Goal: Task Accomplishment & Management: Manage account settings

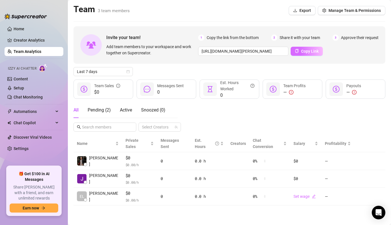
click at [305, 51] on span "Copy Link" at bounding box center [310, 51] width 18 height 5
click at [310, 52] on span "Copy Link" at bounding box center [310, 51] width 18 height 5
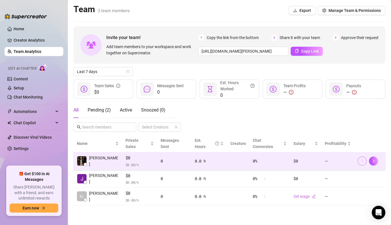
click at [362, 159] on icon "more" at bounding box center [363, 161] width 4 height 4
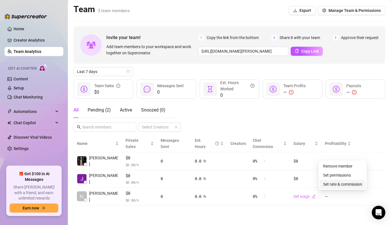
click at [338, 186] on link "Set rate & commission" at bounding box center [343, 184] width 39 height 5
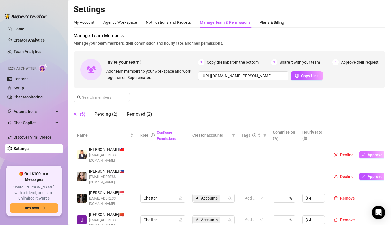
click at [370, 153] on span "Approve" at bounding box center [375, 155] width 15 height 5
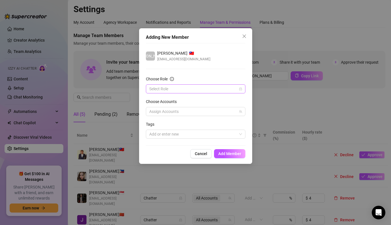
click at [168, 91] on input "Choose Role" at bounding box center [193, 89] width 88 height 8
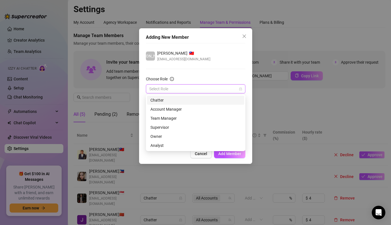
click at [163, 102] on div "Chatter" at bounding box center [196, 100] width 91 height 6
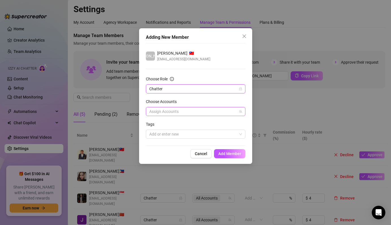
click at [165, 112] on div at bounding box center [192, 112] width 91 height 8
click at [155, 123] on input "Select all" at bounding box center [154, 123] width 4 height 4
checkbox input "true"
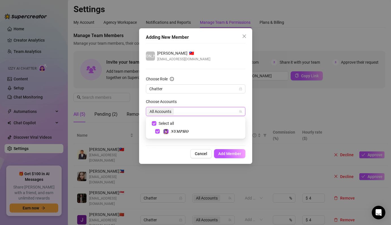
click at [170, 149] on div "Cancel Add Member" at bounding box center [196, 153] width 100 height 9
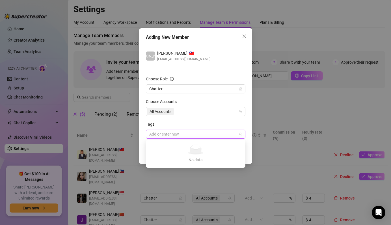
click at [164, 134] on div at bounding box center [192, 134] width 91 height 8
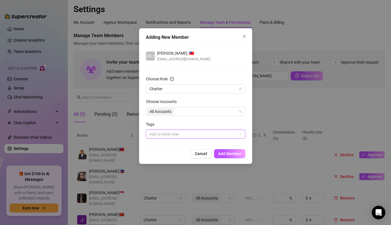
click at [164, 134] on div at bounding box center [192, 134] width 91 height 8
click at [223, 156] on button "Add Member" at bounding box center [229, 153] width 31 height 9
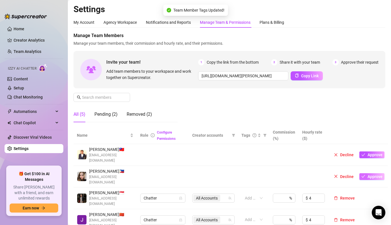
click at [371, 174] on span "Approve" at bounding box center [375, 176] width 15 height 5
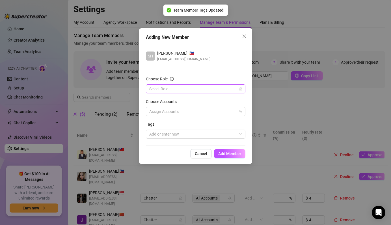
click at [187, 89] on input "Choose Role" at bounding box center [193, 89] width 88 height 8
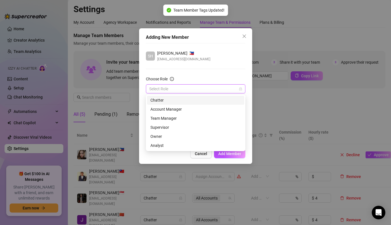
click at [166, 102] on div "Chatter" at bounding box center [196, 100] width 91 height 6
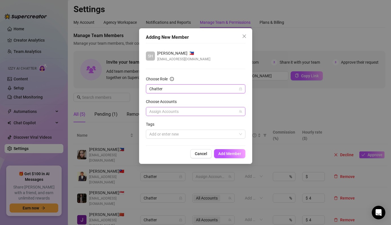
click at [172, 115] on div at bounding box center [192, 112] width 91 height 8
click at [154, 124] on input "Select all" at bounding box center [154, 123] width 4 height 4
checkbox input "true"
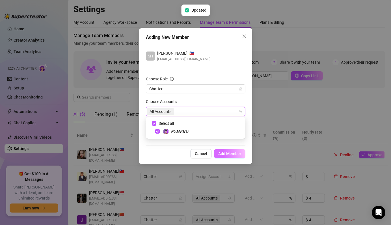
click at [227, 156] on span "Add Member" at bounding box center [230, 153] width 23 height 5
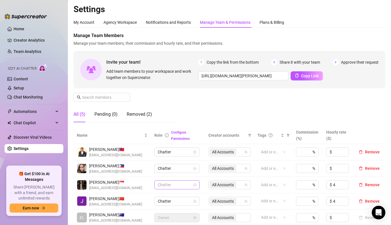
click at [183, 186] on span "Chatter" at bounding box center [177, 185] width 38 height 8
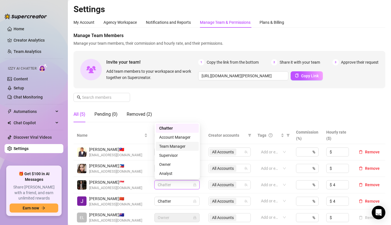
click at [183, 146] on div "Team Manager" at bounding box center [177, 146] width 36 height 6
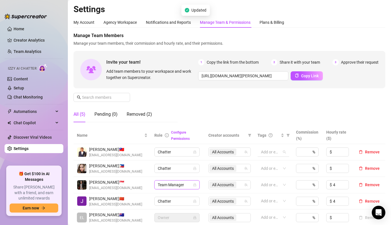
click at [284, 151] on div "Add or enter new" at bounding box center [274, 151] width 32 height 9
click at [342, 151] on input at bounding box center [341, 152] width 16 height 8
type input "4"
click at [339, 168] on input at bounding box center [341, 168] width 16 height 8
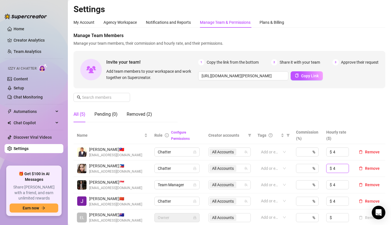
type input "4"
click at [336, 117] on div "Manage Team Members Manage your team members, their commission and hourly rate,…" at bounding box center [230, 79] width 312 height 95
click at [335, 105] on div "Manage Team Members Manage your team members, their commission and hourly rate,…" at bounding box center [230, 79] width 312 height 95
click at [88, 23] on div "My Account" at bounding box center [84, 22] width 21 height 6
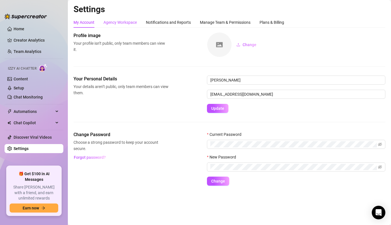
click at [118, 23] on div "Agency Workspace" at bounding box center [120, 22] width 33 height 6
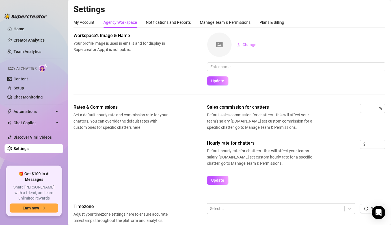
click at [174, 163] on div "Rates & Commissions Set a default hourly rate and commission rate for your chat…" at bounding box center [230, 144] width 312 height 81
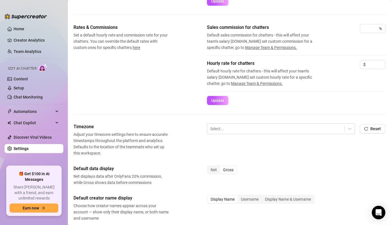
scroll to position [102, 0]
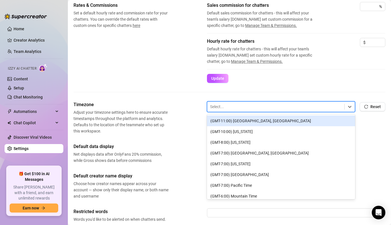
click at [241, 108] on div at bounding box center [276, 106] width 132 height 7
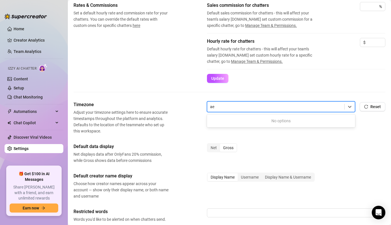
type input "a"
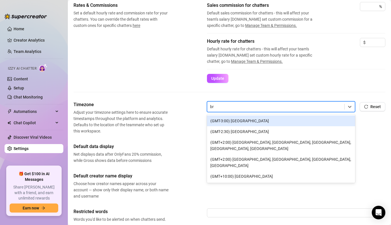
type input "bri"
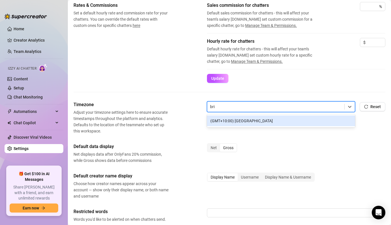
click at [251, 122] on div "(GMT+10:00) Brisbane" at bounding box center [281, 120] width 148 height 11
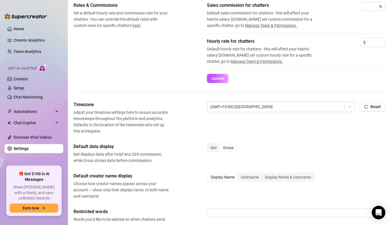
click at [189, 160] on div "Default data display Net displays data after OnlyFans 20% commission, while Gro…" at bounding box center [230, 153] width 312 height 20
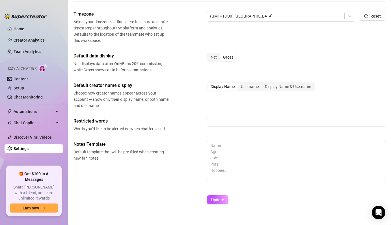
scroll to position [201, 0]
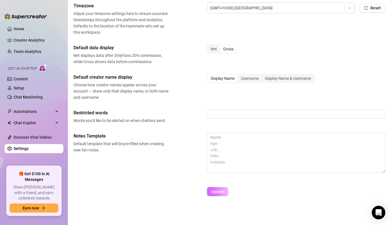
click at [217, 193] on span "Update" at bounding box center [217, 191] width 13 height 5
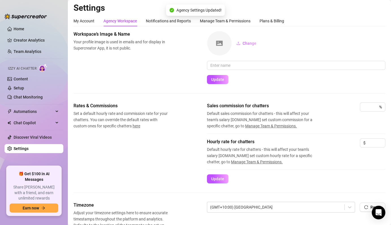
scroll to position [0, 0]
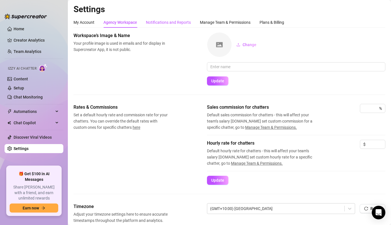
click at [172, 23] on div "Notifications and Reports" at bounding box center [168, 22] width 45 height 6
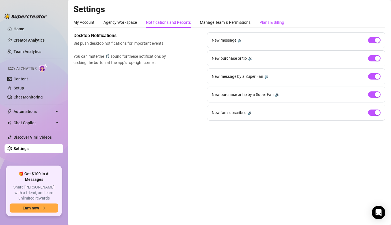
click at [271, 23] on div "Plans & Billing" at bounding box center [272, 22] width 25 height 6
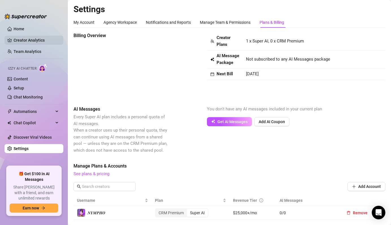
click at [31, 42] on link "Creator Analytics" at bounding box center [36, 40] width 45 height 9
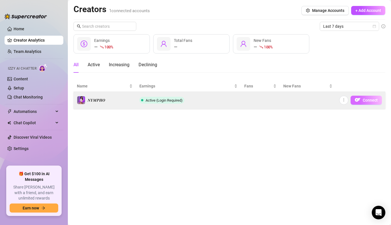
click at [360, 102] on img "button" at bounding box center [358, 100] width 6 height 6
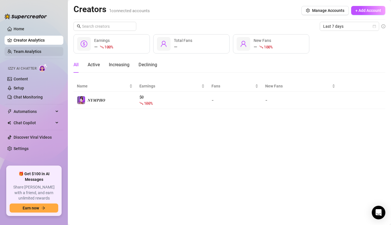
click at [36, 51] on link "Team Analytics" at bounding box center [28, 51] width 28 height 5
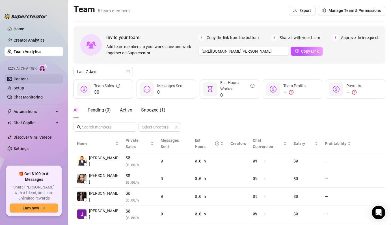
click at [25, 79] on link "Content" at bounding box center [21, 79] width 14 height 5
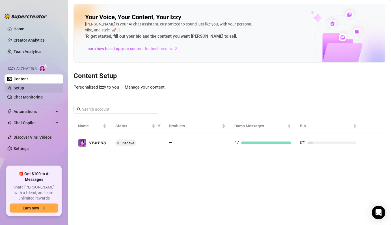
click at [21, 90] on link "Setup" at bounding box center [19, 88] width 10 height 5
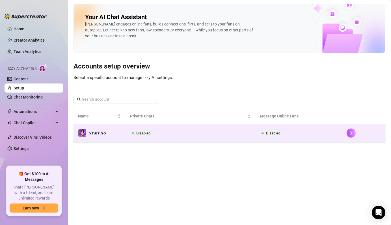
click at [144, 133] on span "Disabled" at bounding box center [143, 133] width 14 height 4
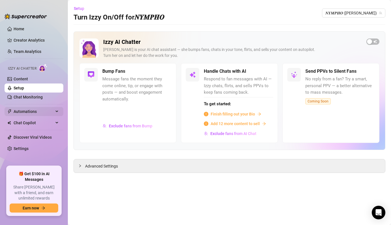
click at [27, 113] on span "Automations" at bounding box center [34, 111] width 40 height 9
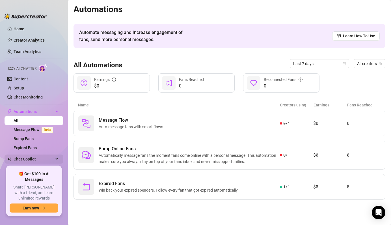
click at [37, 160] on span "Chat Copilot" at bounding box center [34, 159] width 40 height 9
